Goal: Transaction & Acquisition: Download file/media

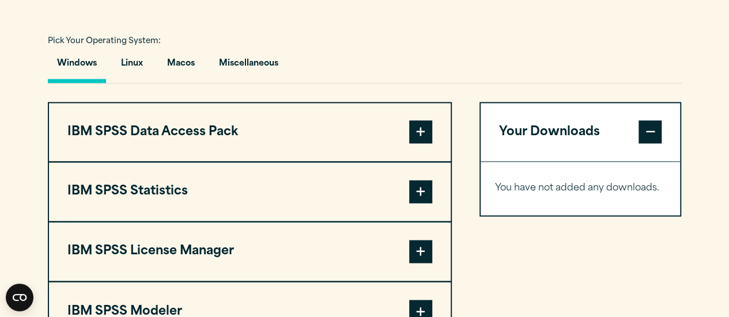
scroll to position [817, 0]
click at [419, 203] on span at bounding box center [420, 191] width 23 height 23
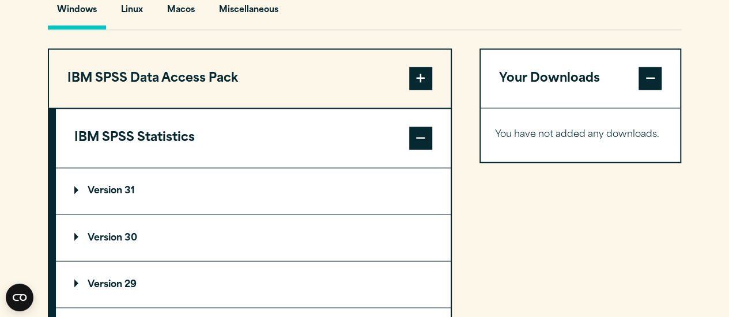
scroll to position [873, 0]
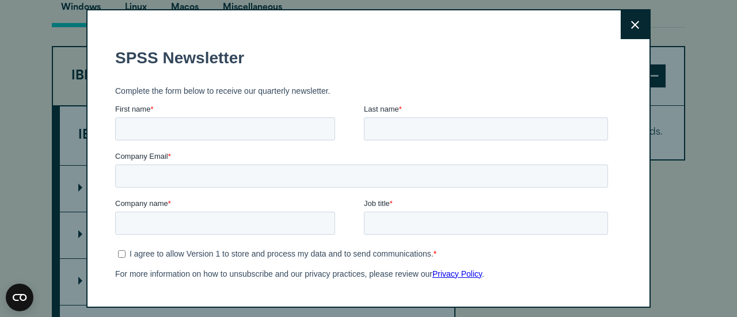
click at [107, 262] on div "Close" at bounding box center [368, 158] width 564 height 299
click at [621, 15] on button "Close" at bounding box center [635, 24] width 29 height 29
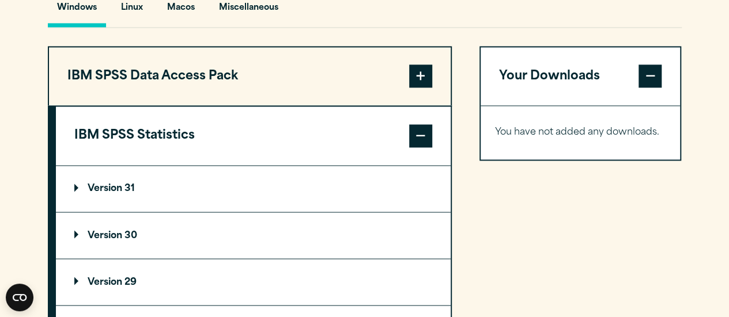
click at [77, 240] on p "Version 30" at bounding box center [105, 235] width 63 height 9
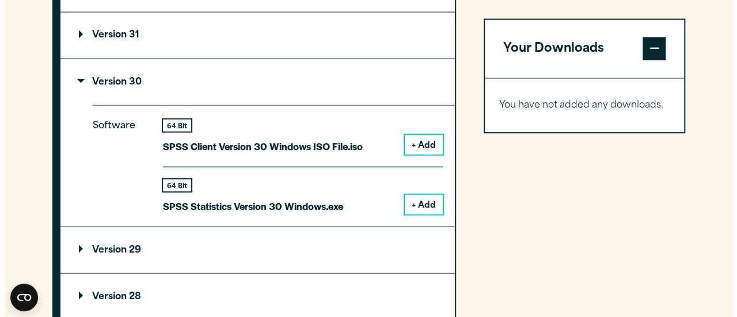
scroll to position [1027, 0]
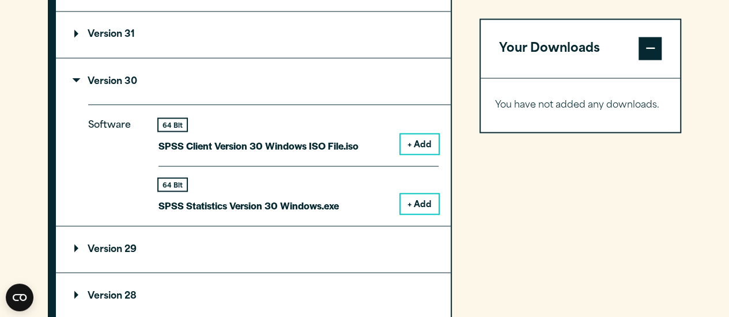
click at [414, 214] on button "+ Add" at bounding box center [419, 204] width 38 height 20
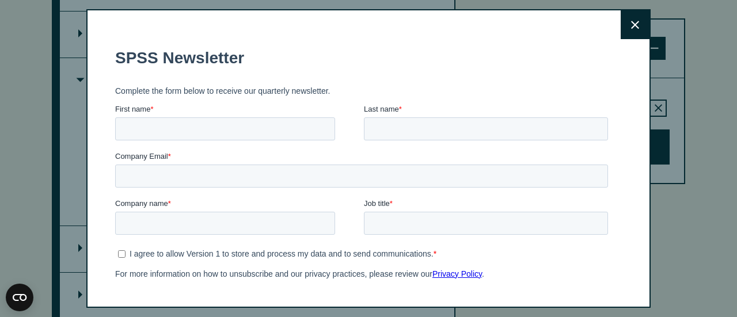
click at [631, 28] on icon at bounding box center [635, 25] width 8 height 9
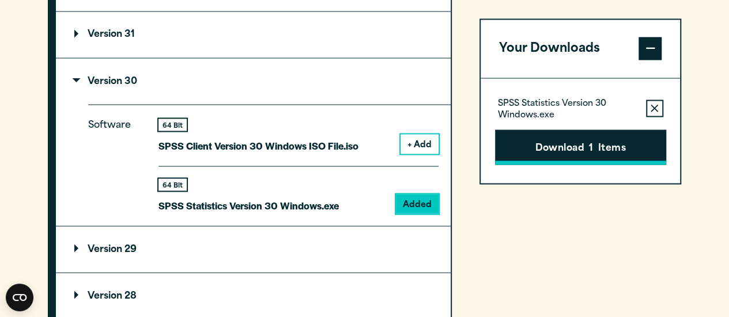
click at [587, 151] on button "Download 1 Items" at bounding box center [580, 148] width 171 height 36
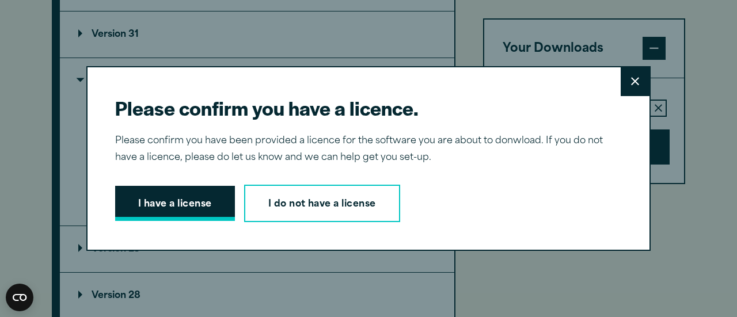
click at [188, 210] on button "I have a license" at bounding box center [175, 204] width 120 height 36
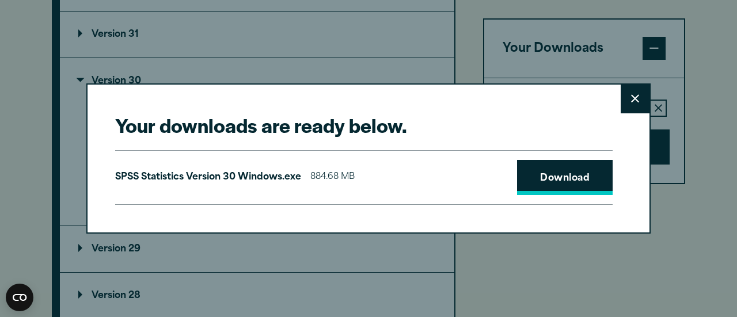
click at [539, 181] on link "Download" at bounding box center [565, 178] width 96 height 36
